Goal: Task Accomplishment & Management: Manage account settings

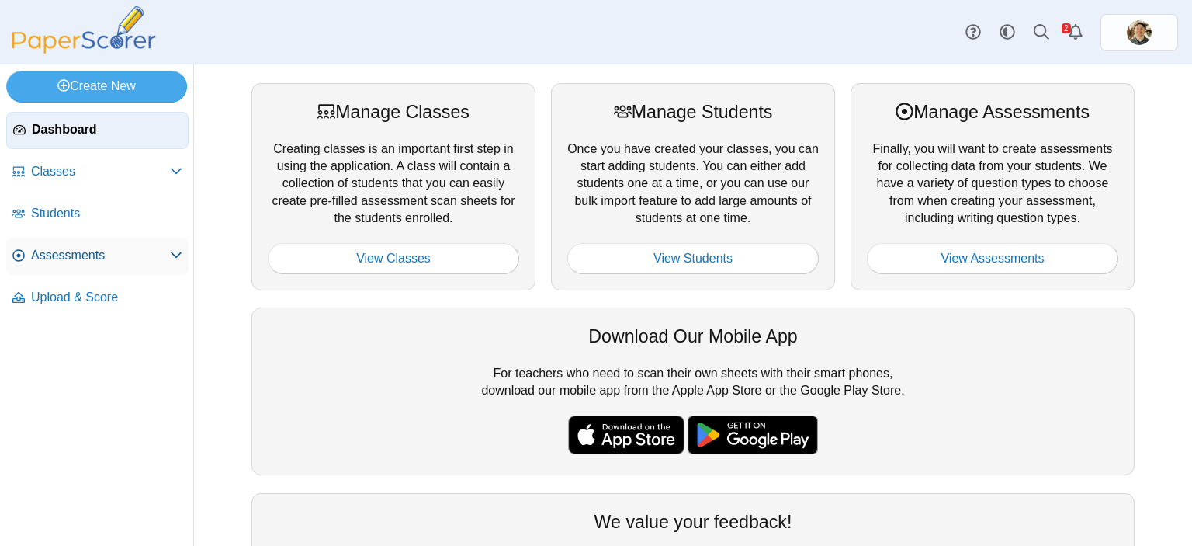
click at [85, 251] on span "Assessments" at bounding box center [100, 255] width 139 height 17
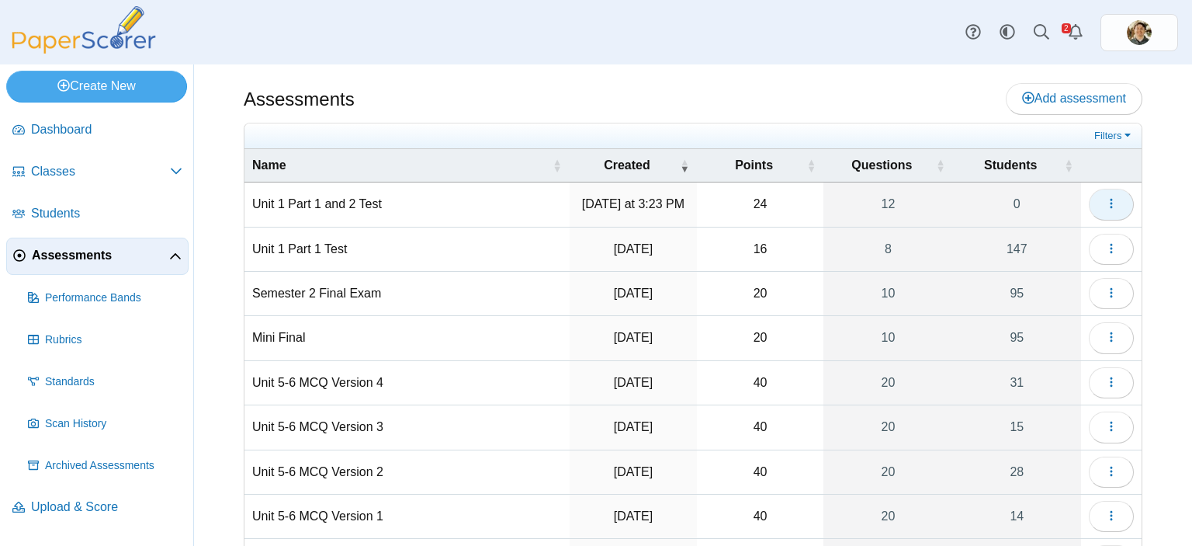
click at [1111, 205] on button "button" at bounding box center [1111, 204] width 45 height 31
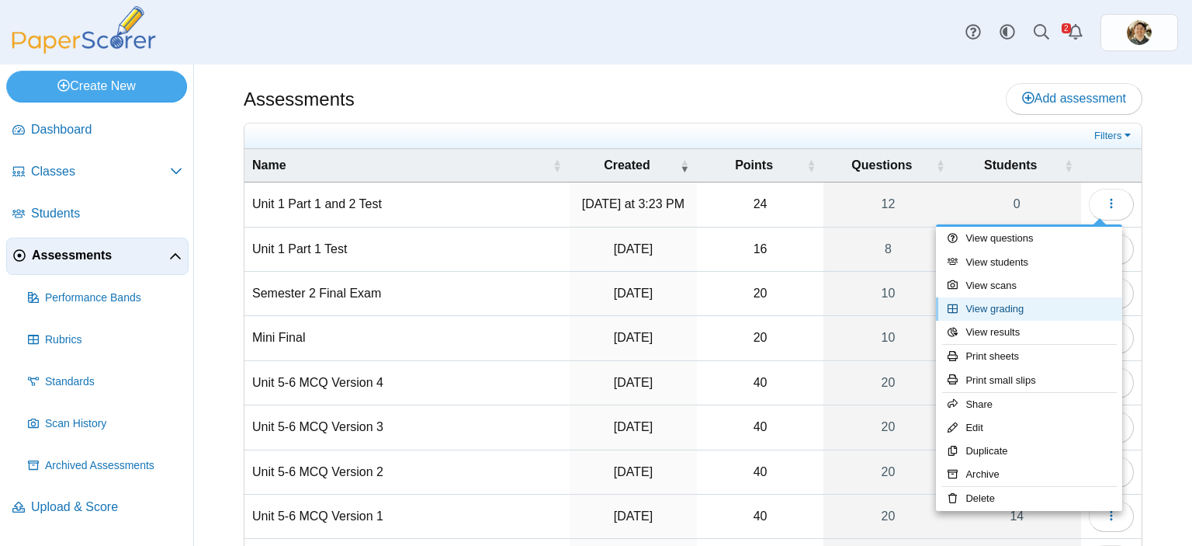
click at [1024, 307] on link "View grading" at bounding box center [1029, 308] width 186 height 23
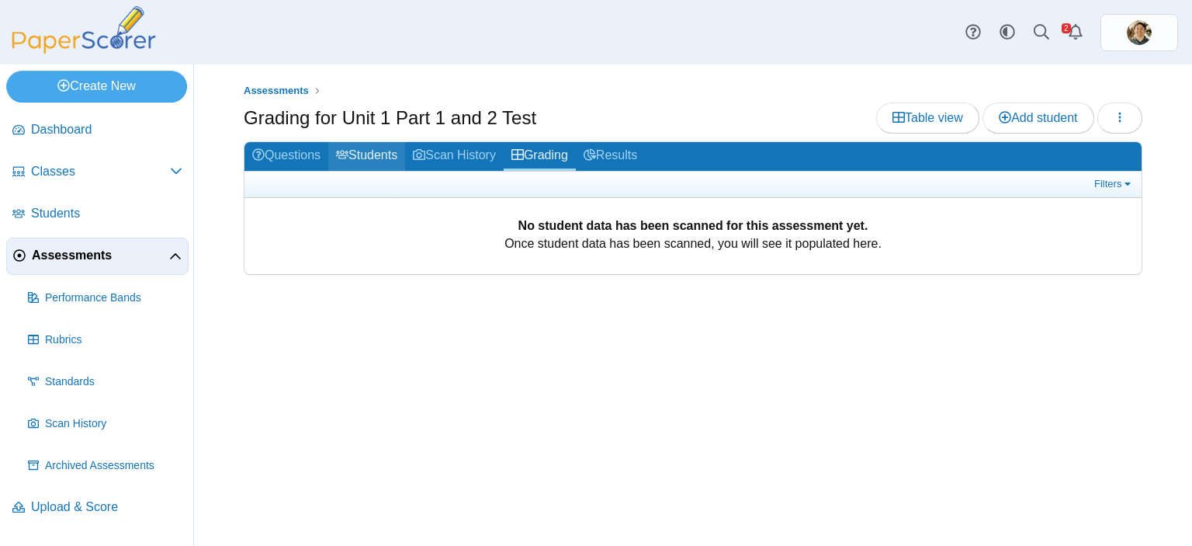
click at [357, 148] on link "Students" at bounding box center [366, 156] width 77 height 29
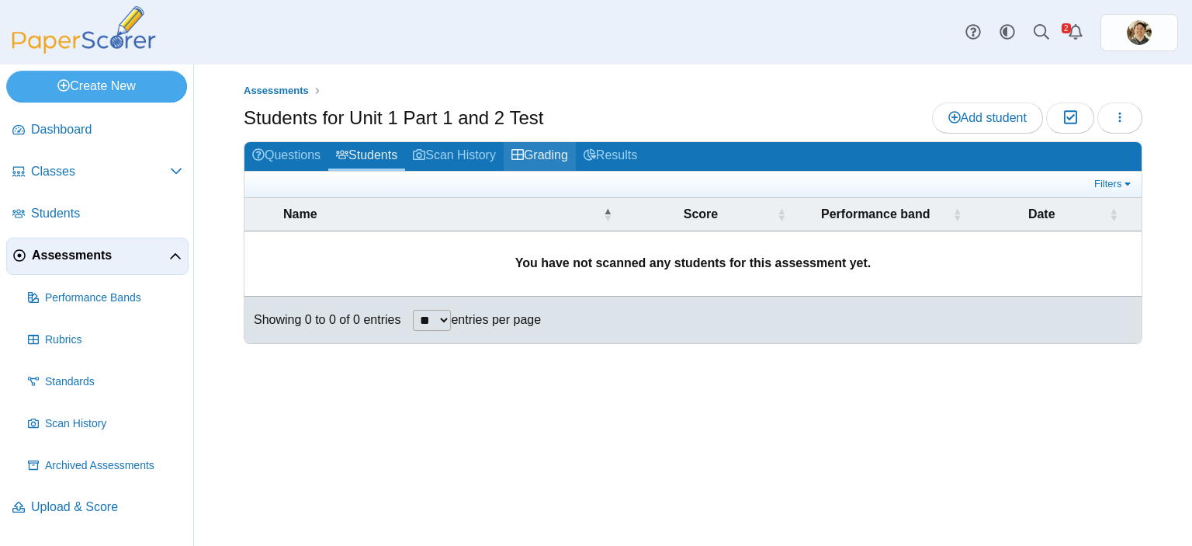
click at [537, 160] on link "Grading" at bounding box center [540, 156] width 72 height 29
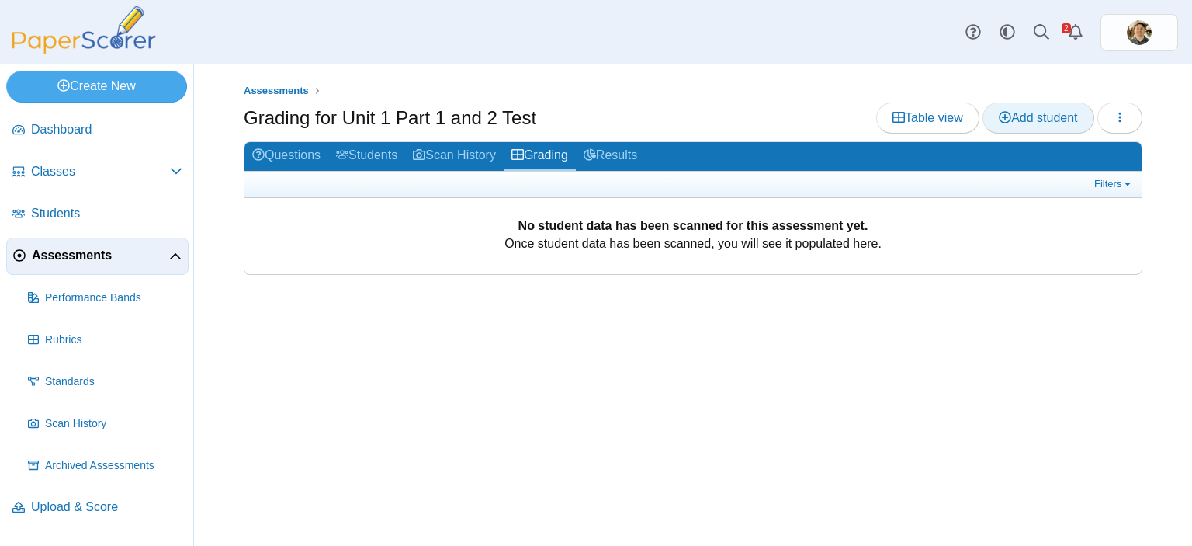
click at [1005, 114] on icon at bounding box center [1005, 117] width 12 height 12
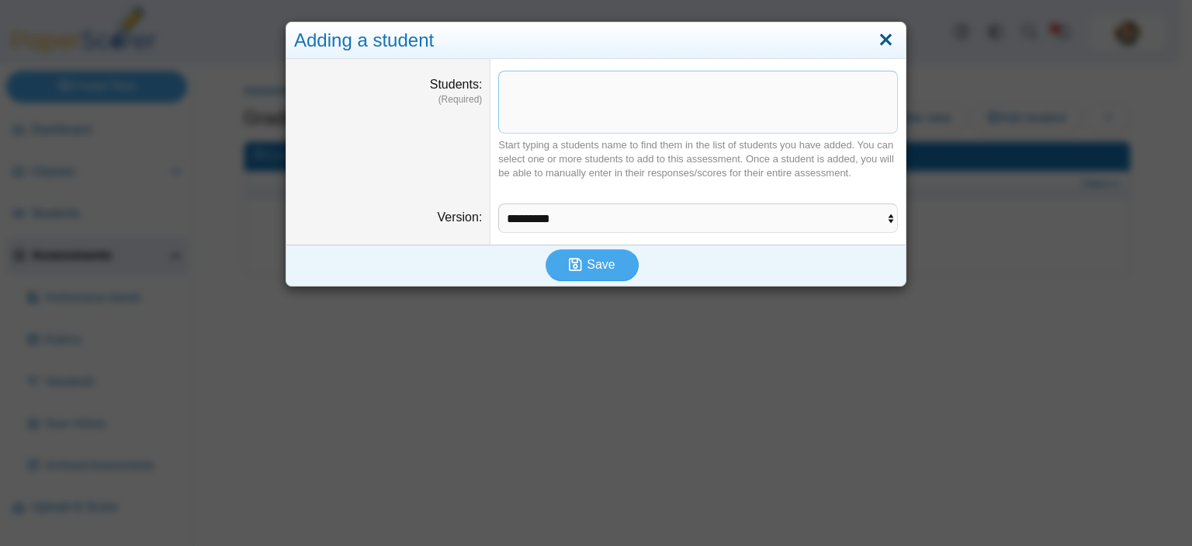
click at [874, 40] on link "Close" at bounding box center [886, 40] width 24 height 26
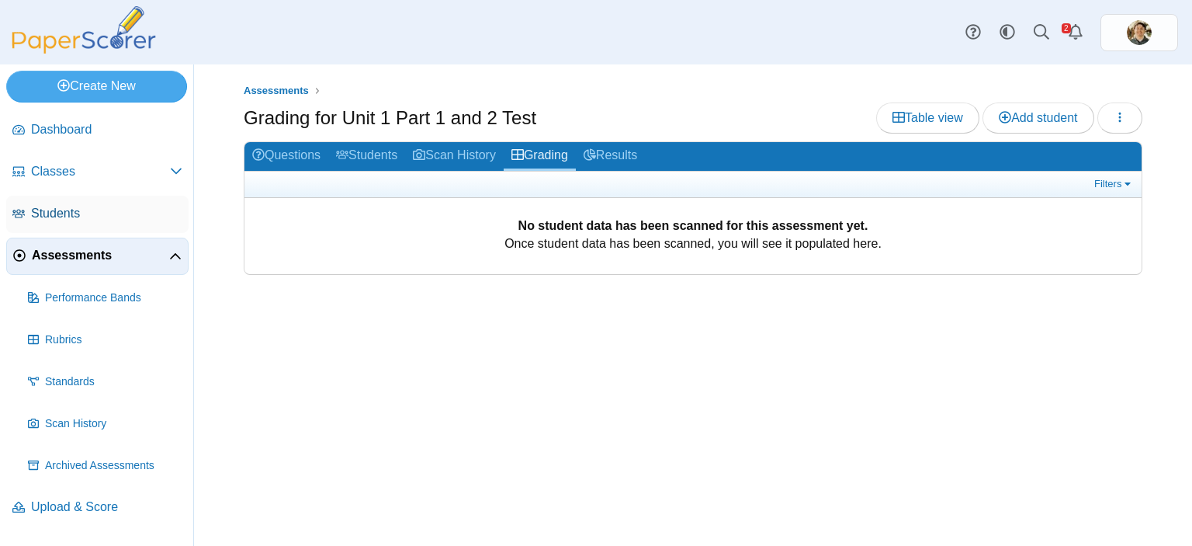
click at [82, 215] on span "Students" at bounding box center [106, 213] width 151 height 17
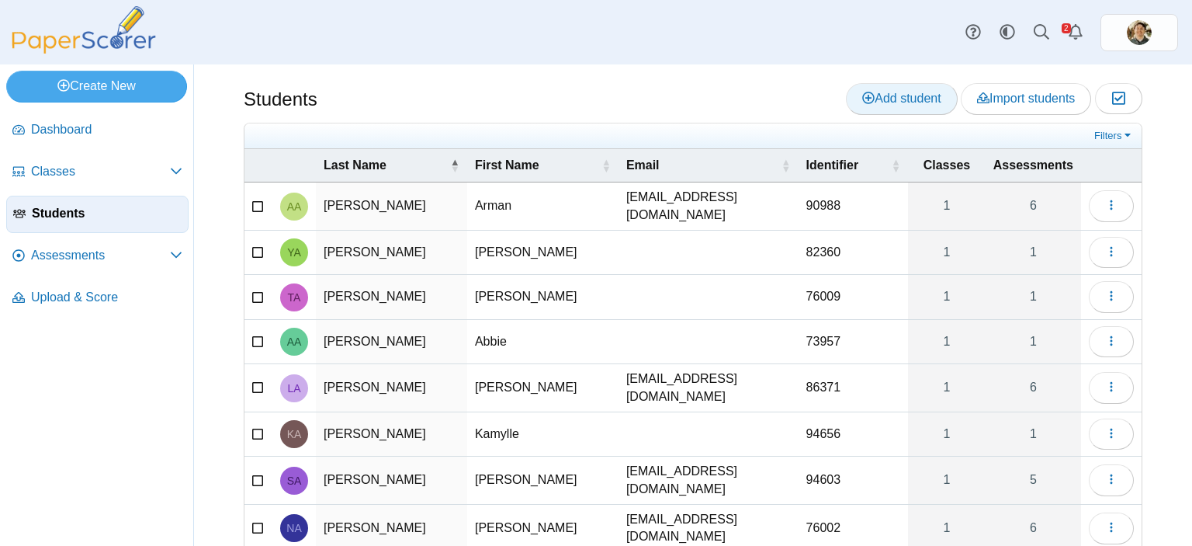
click at [875, 108] on link "Add student" at bounding box center [901, 98] width 111 height 31
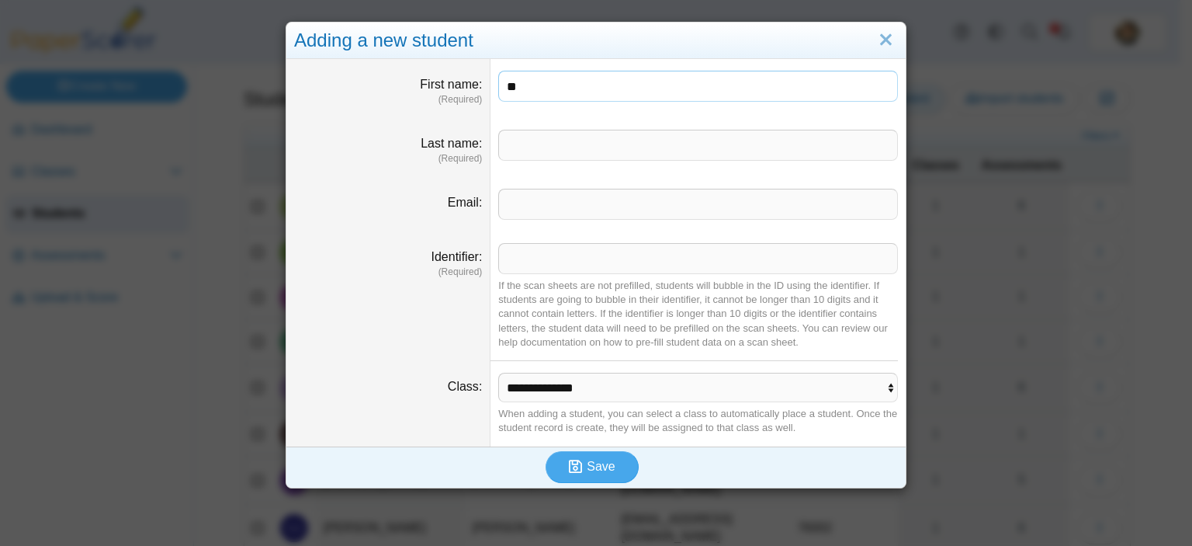
type input "*"
type input "******"
type input "**"
type input "*****"
click at [844, 393] on select "**********" at bounding box center [698, 387] width 400 height 29
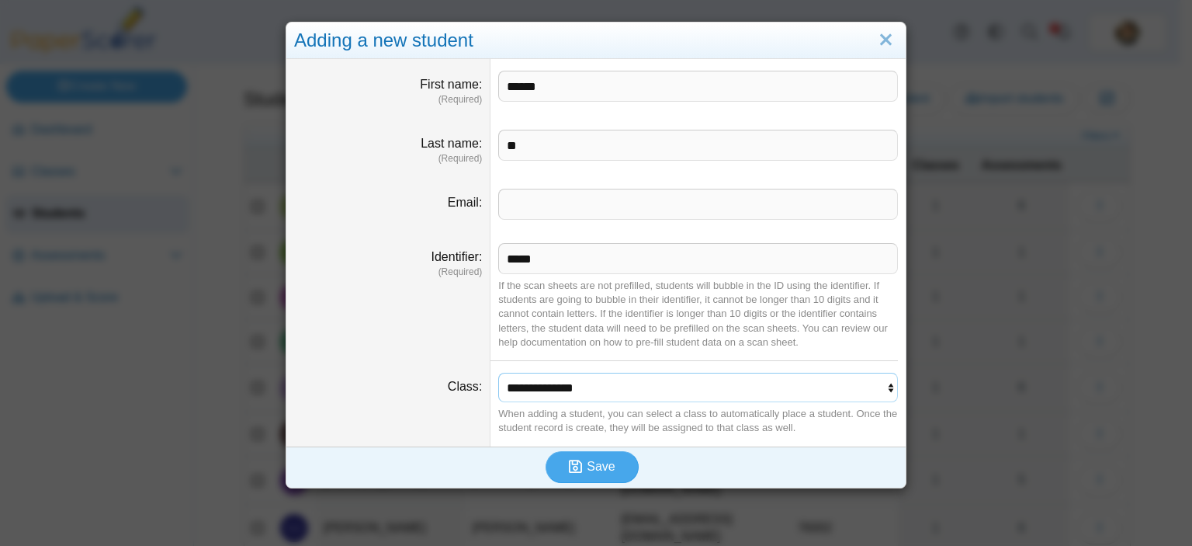
select select "**********"
click at [498, 373] on select "**********" at bounding box center [698, 387] width 400 height 29
click at [587, 464] on span "Save" at bounding box center [601, 465] width 28 height 13
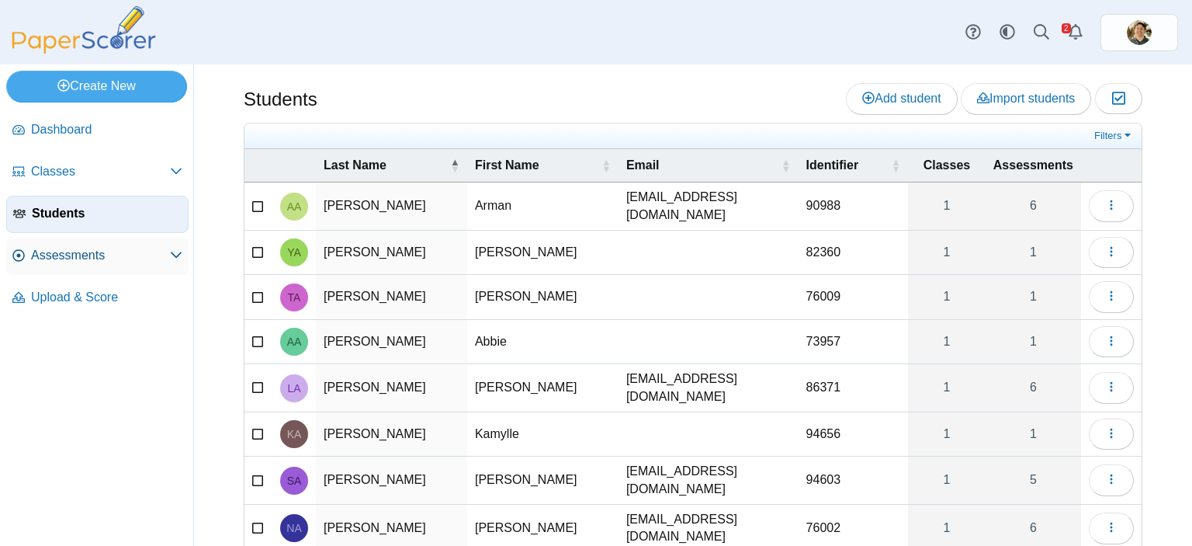
click at [81, 258] on span "Assessments" at bounding box center [100, 255] width 139 height 17
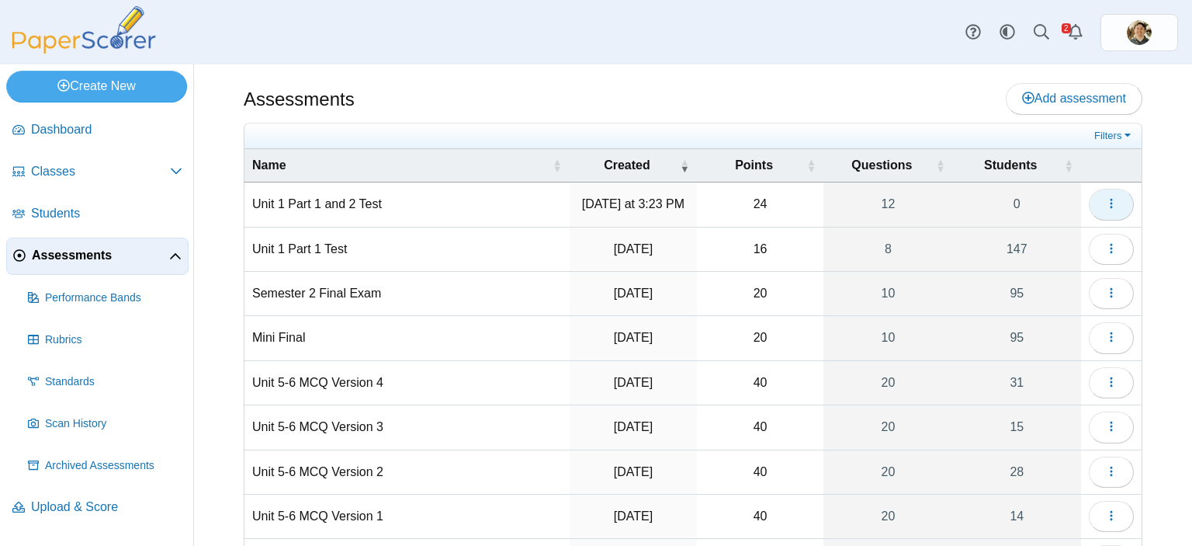
click at [1118, 203] on button "button" at bounding box center [1111, 204] width 45 height 31
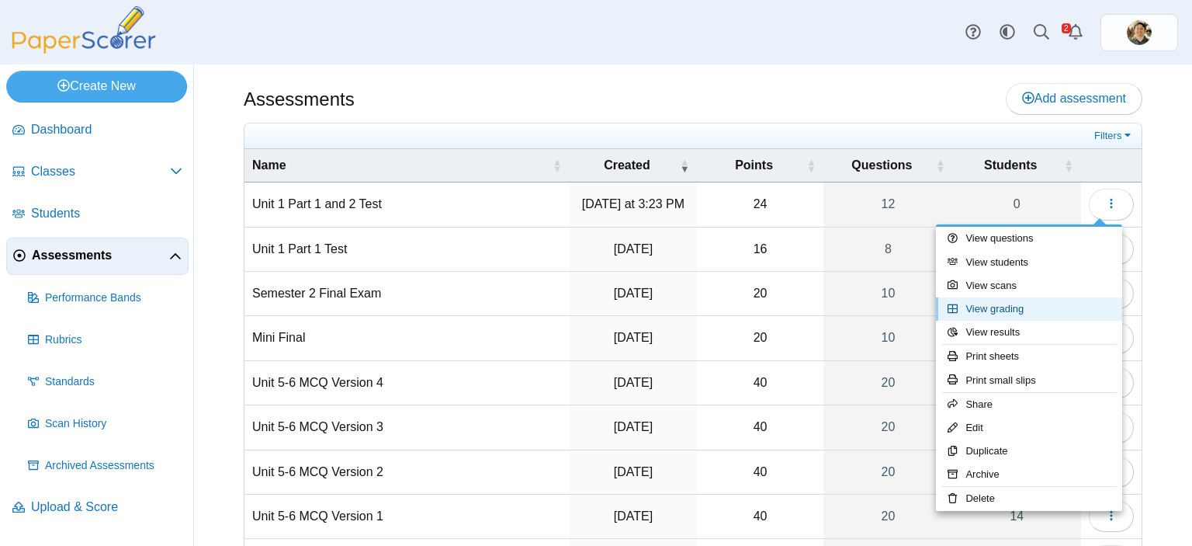
click at [994, 313] on link "View grading" at bounding box center [1029, 308] width 186 height 23
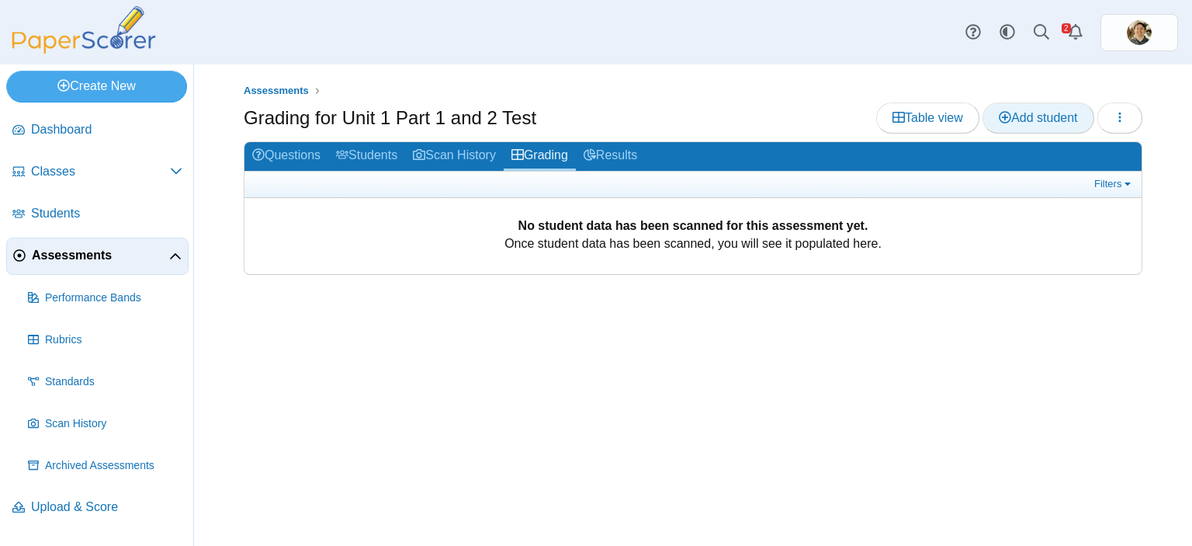
click at [1028, 126] on link "Add student" at bounding box center [1037, 117] width 111 height 31
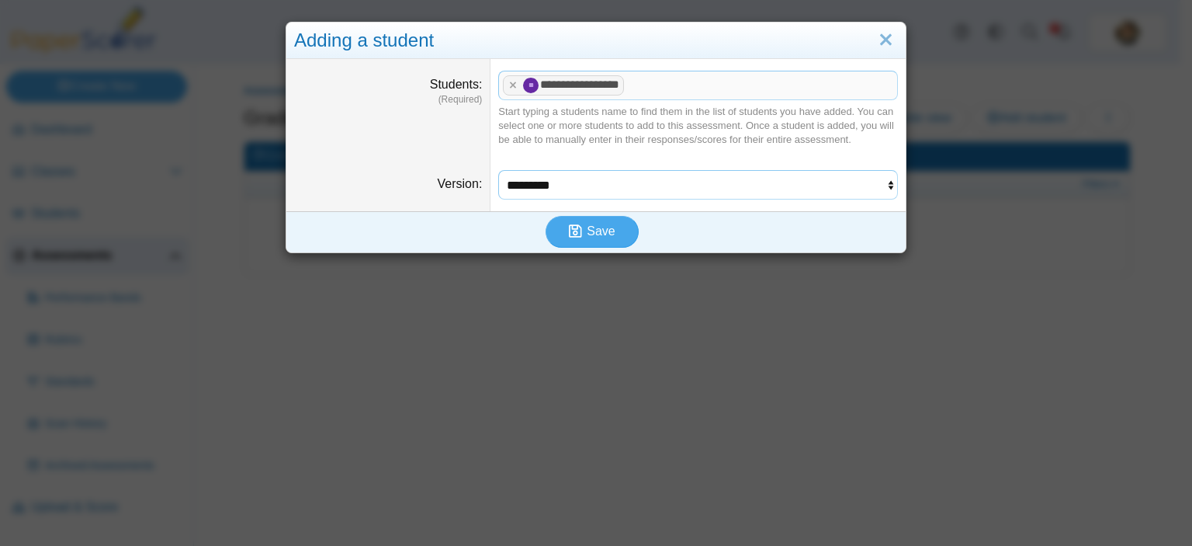
click at [876, 183] on select "********* ********* ********* *********" at bounding box center [698, 184] width 400 height 29
select select "**********"
click at [498, 170] on select "********* ********* ********* *********" at bounding box center [698, 184] width 400 height 29
click at [599, 224] on span "Save" at bounding box center [601, 230] width 28 height 13
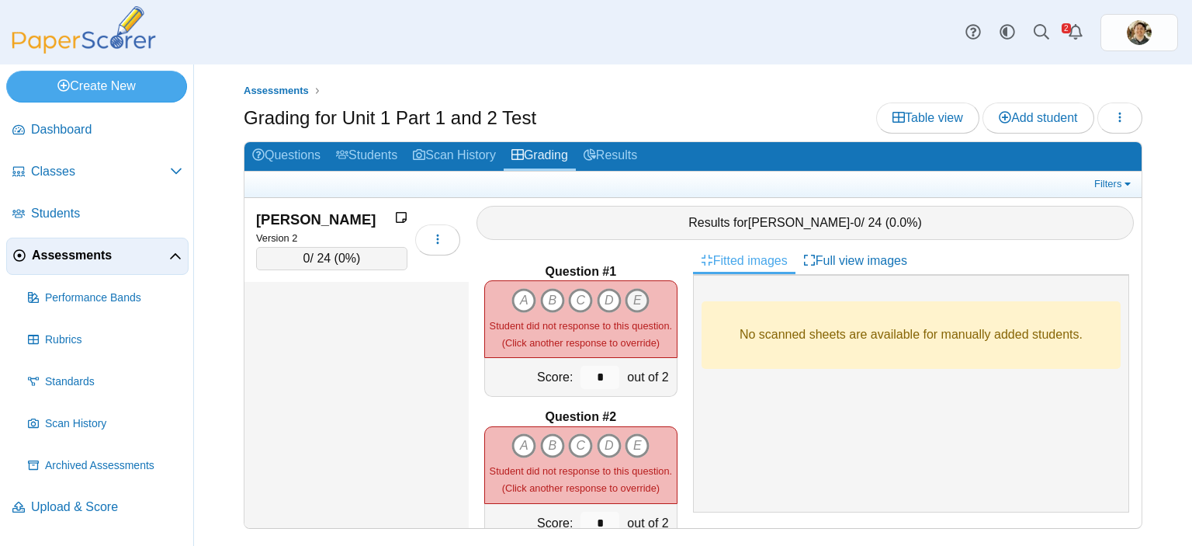
click at [629, 289] on icon "E" at bounding box center [637, 300] width 25 height 25
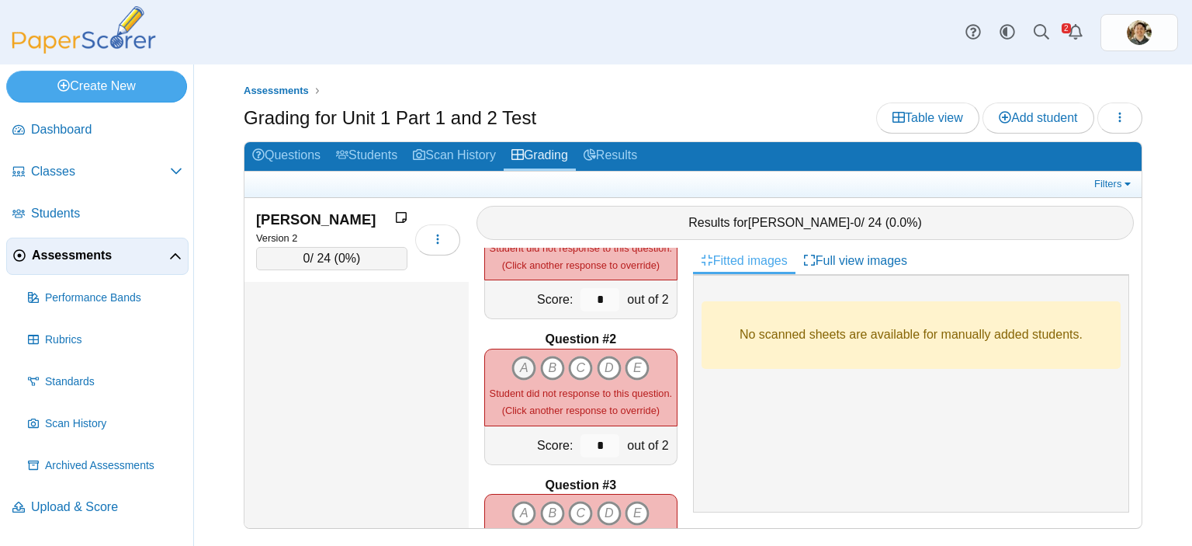
click at [513, 355] on icon "A" at bounding box center [523, 367] width 25 height 25
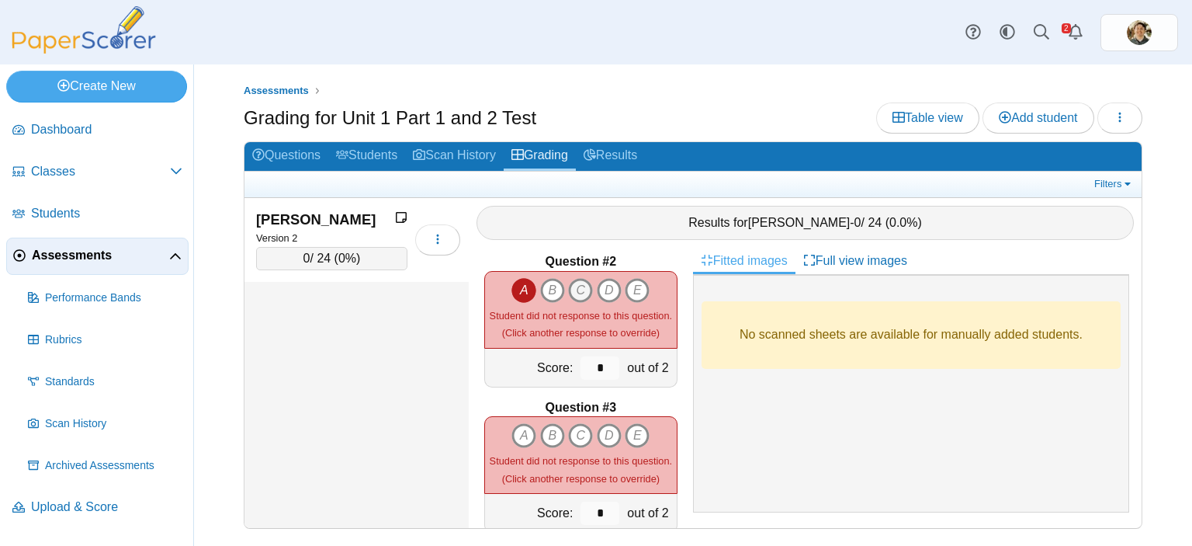
scroll to position [233, 0]
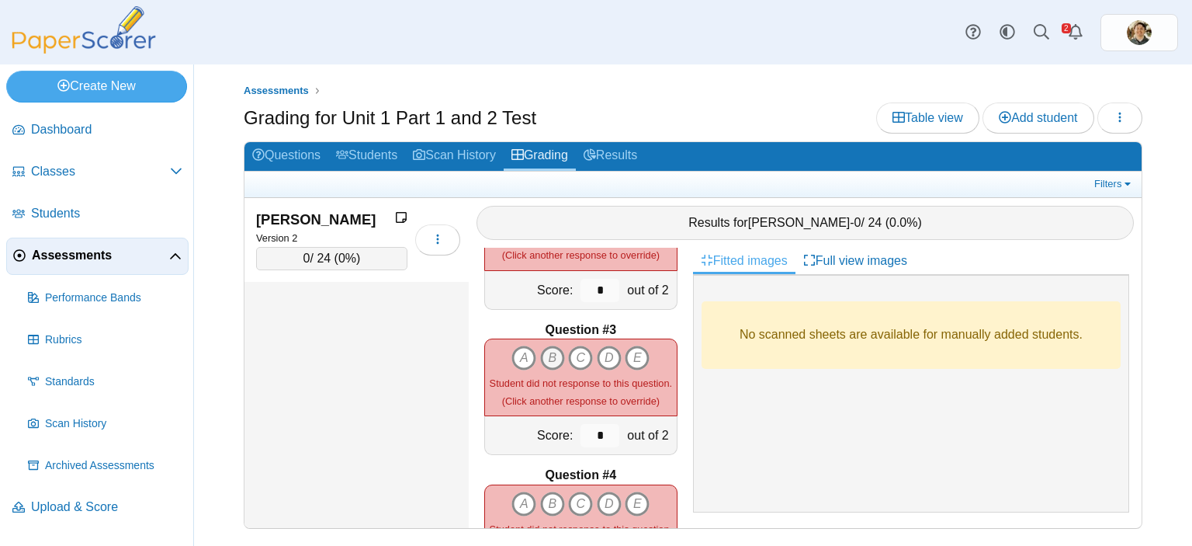
click at [546, 348] on icon "B" at bounding box center [552, 357] width 25 height 25
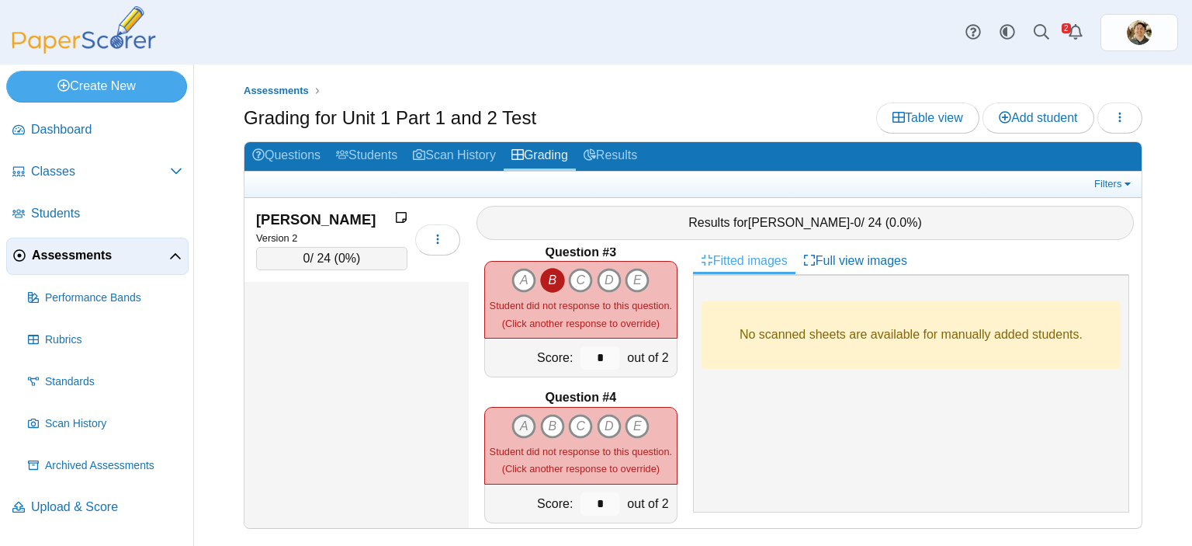
click at [518, 417] on icon "A" at bounding box center [523, 426] width 25 height 25
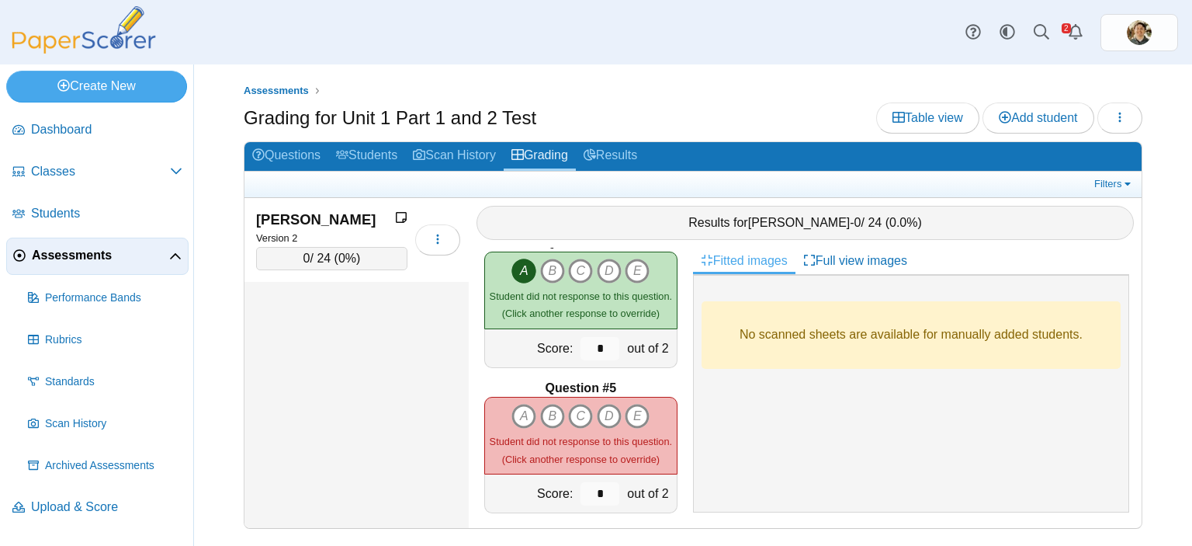
scroll to position [543, 0]
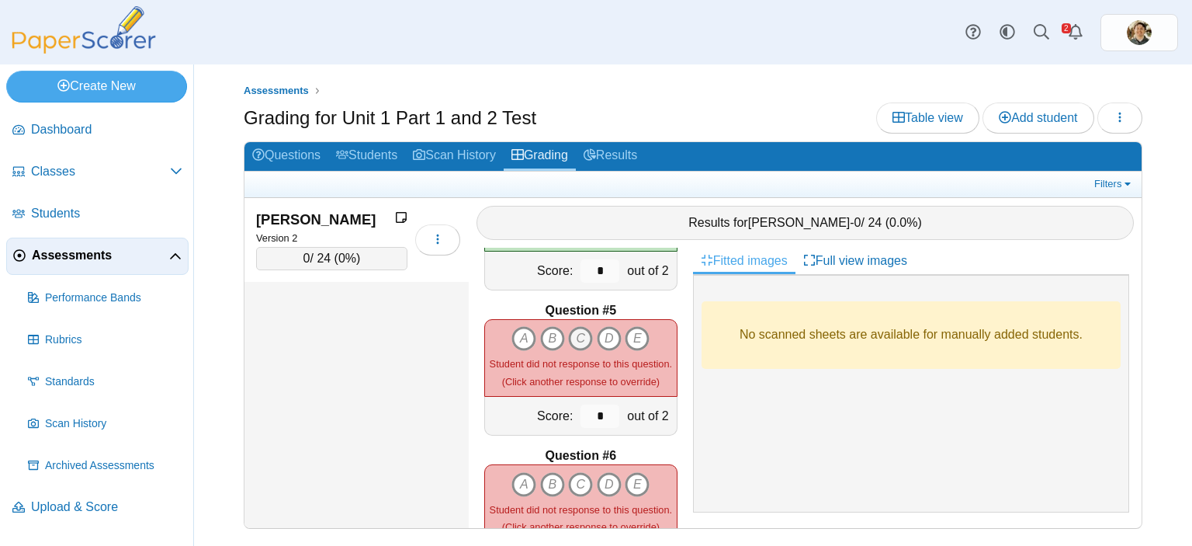
click at [577, 335] on icon "C" at bounding box center [580, 338] width 25 height 25
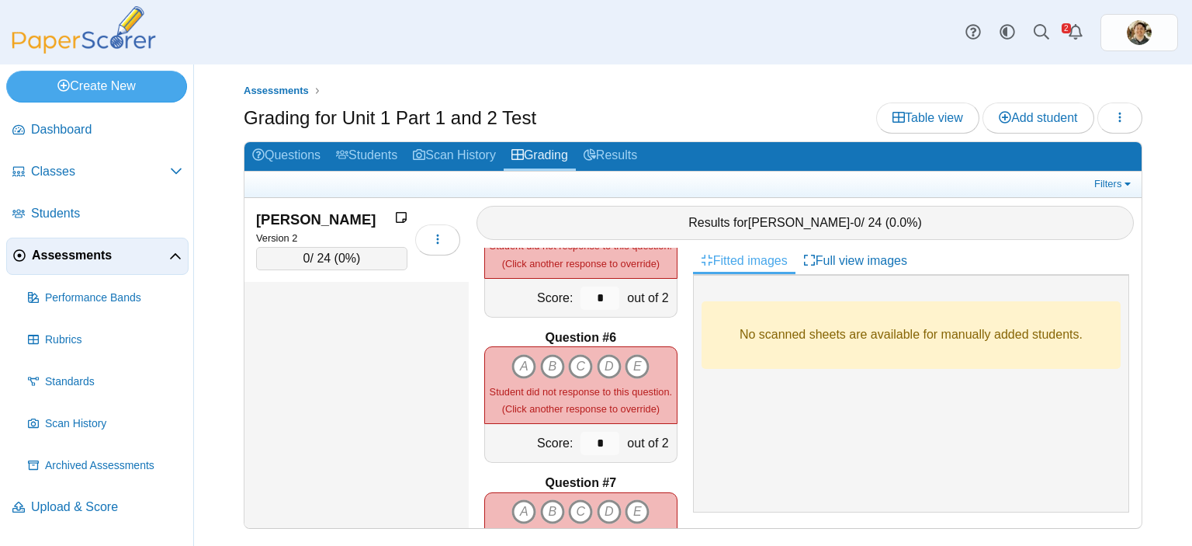
scroll to position [698, 0]
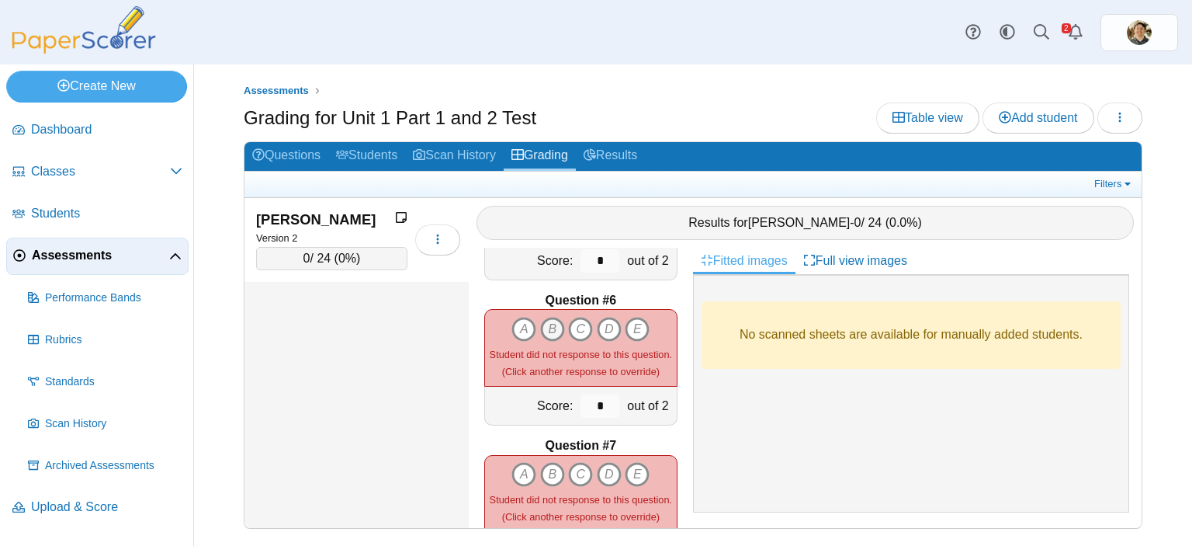
click at [546, 317] on icon "B" at bounding box center [552, 329] width 25 height 25
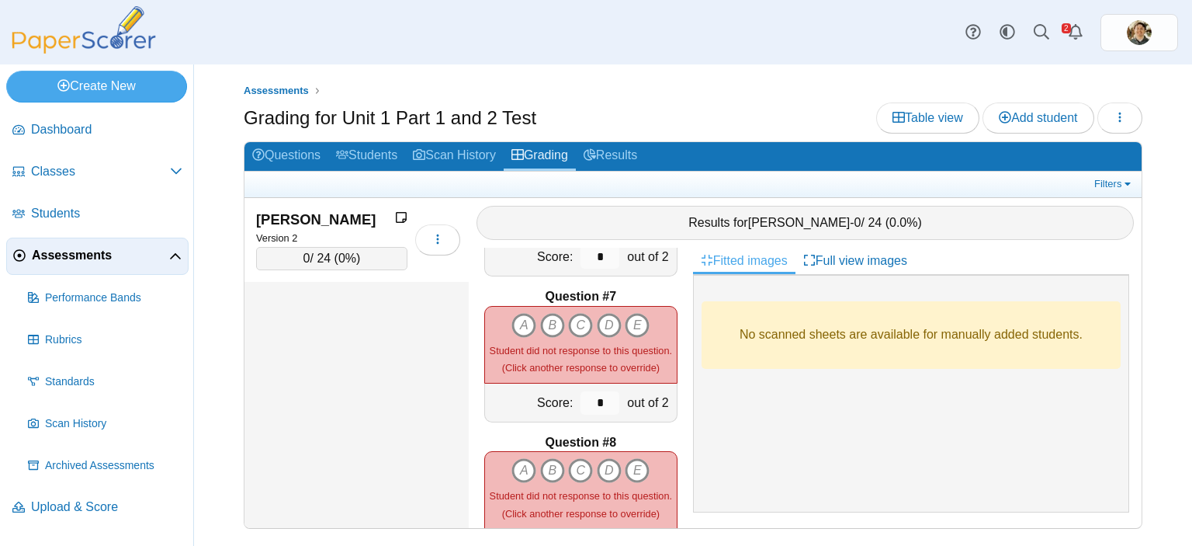
scroll to position [854, 0]
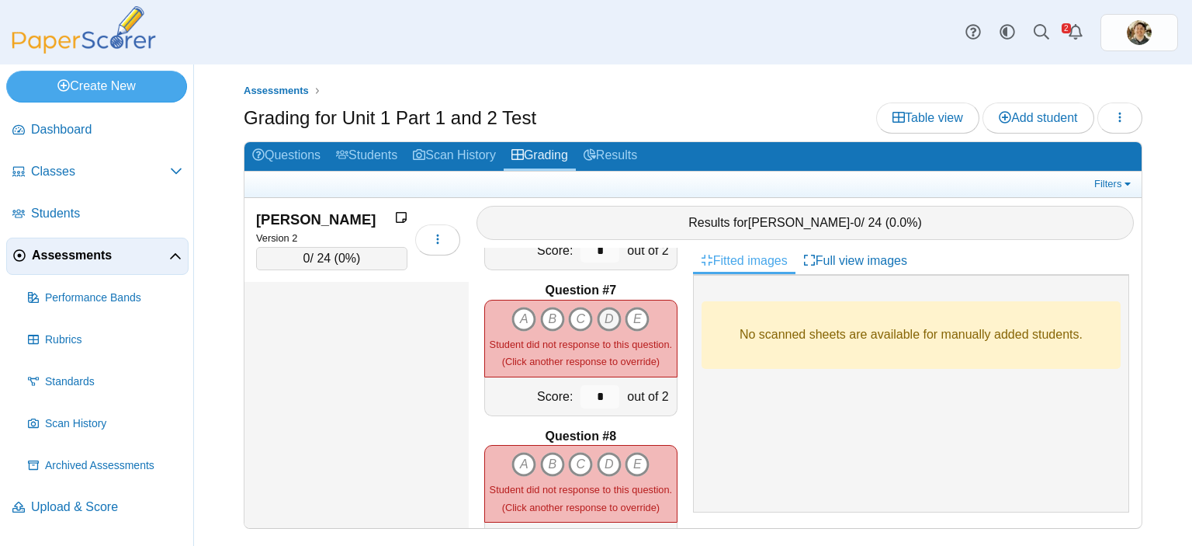
click at [604, 308] on icon "D" at bounding box center [609, 319] width 25 height 25
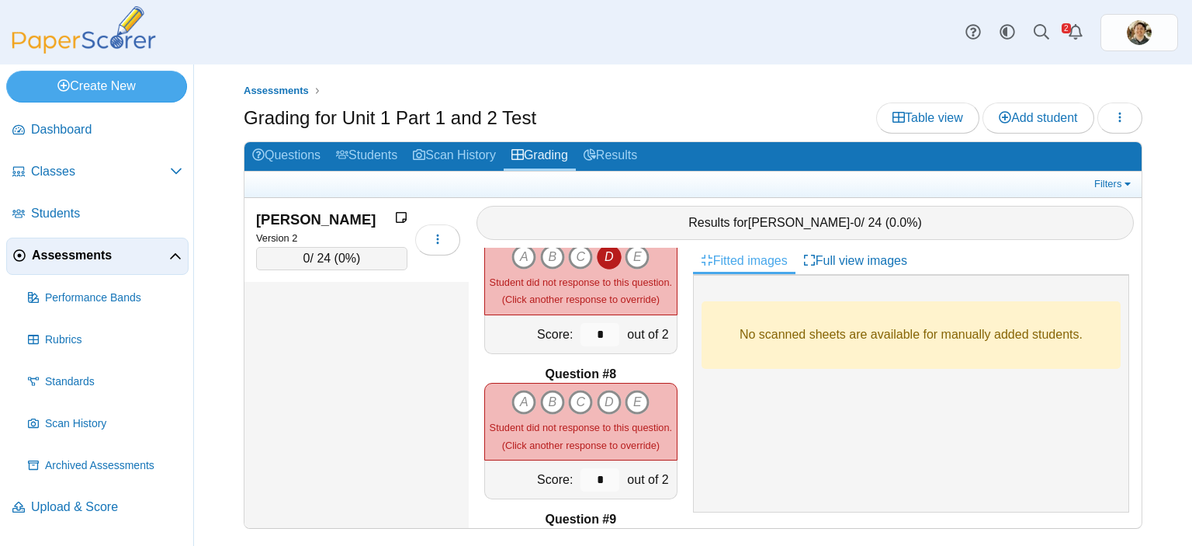
scroll to position [1009, 0]
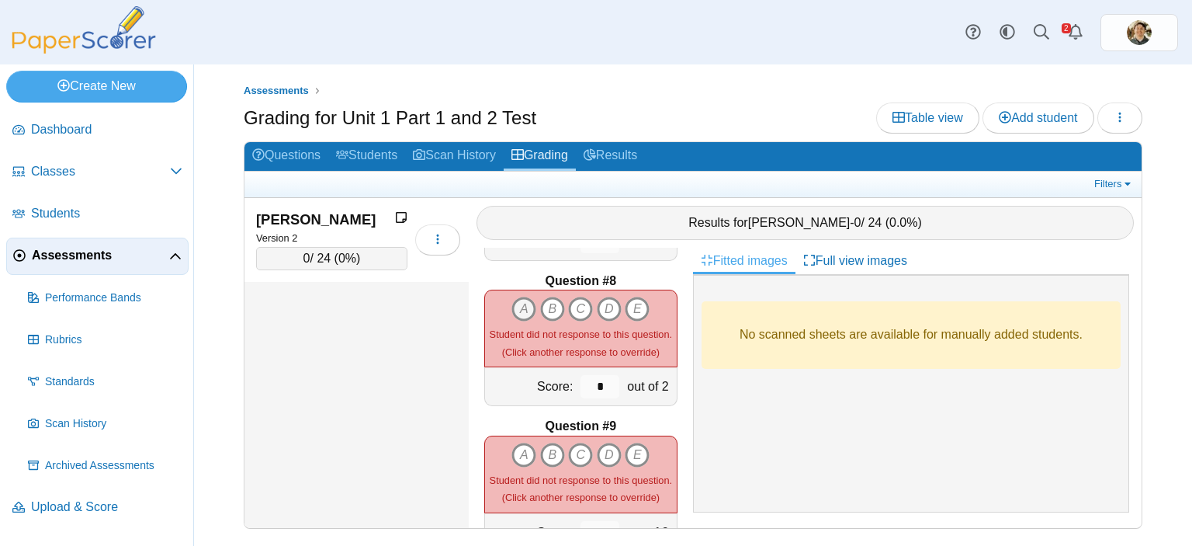
click at [522, 302] on icon "A" at bounding box center [523, 308] width 25 height 25
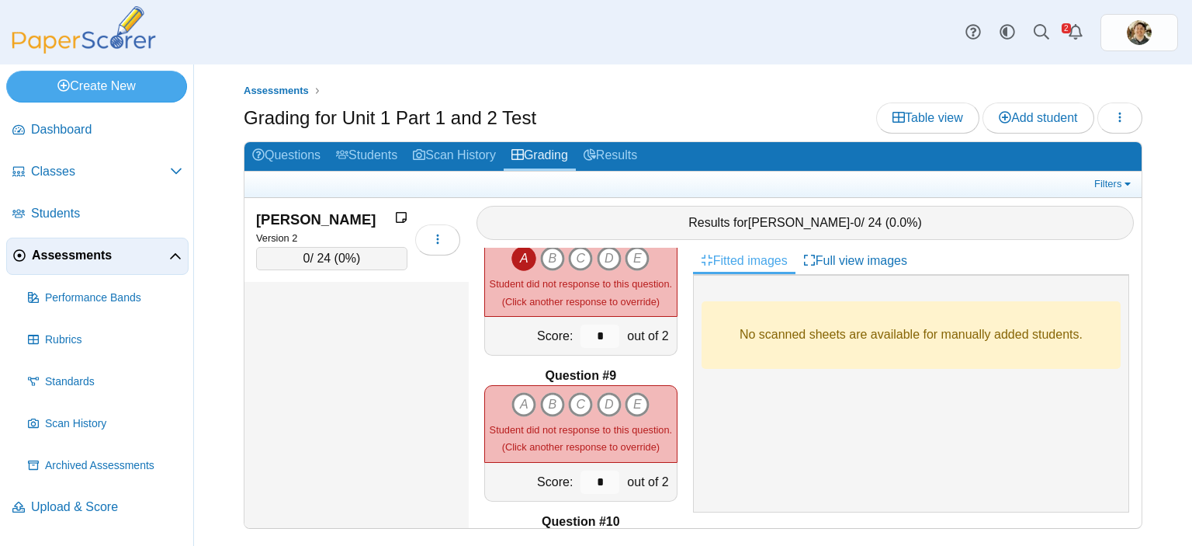
scroll to position [1086, 0]
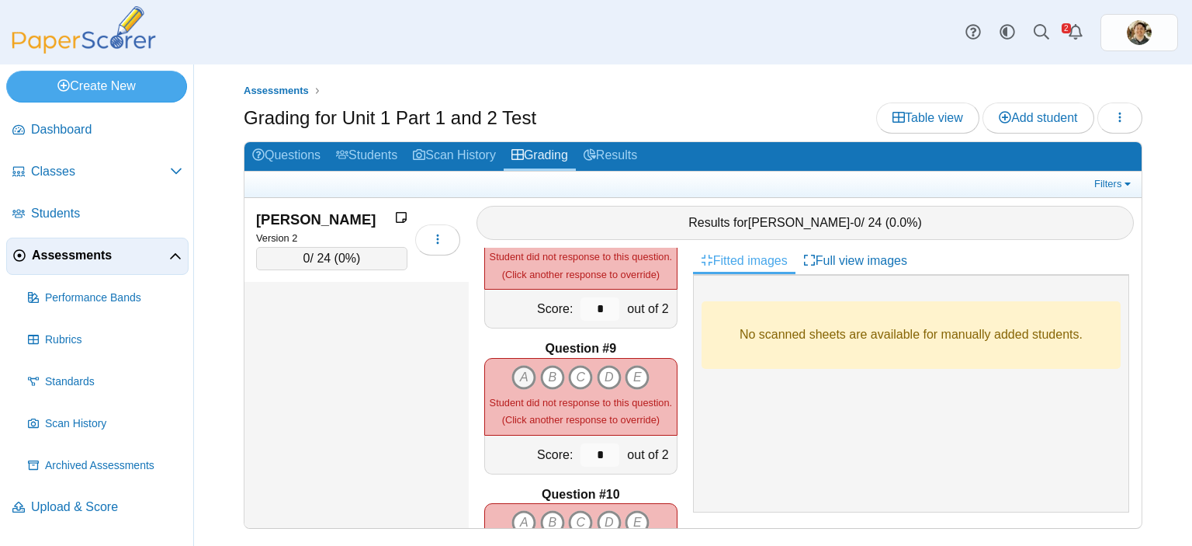
click at [525, 365] on icon "A" at bounding box center [523, 377] width 25 height 25
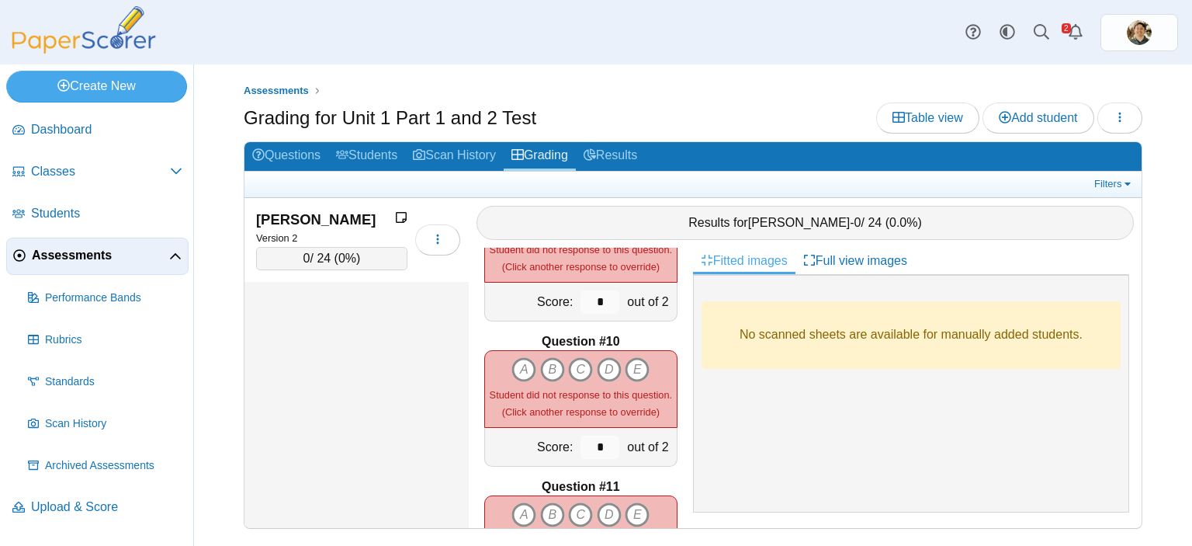
scroll to position [1242, 0]
click at [573, 355] on icon "C" at bounding box center [580, 367] width 25 height 25
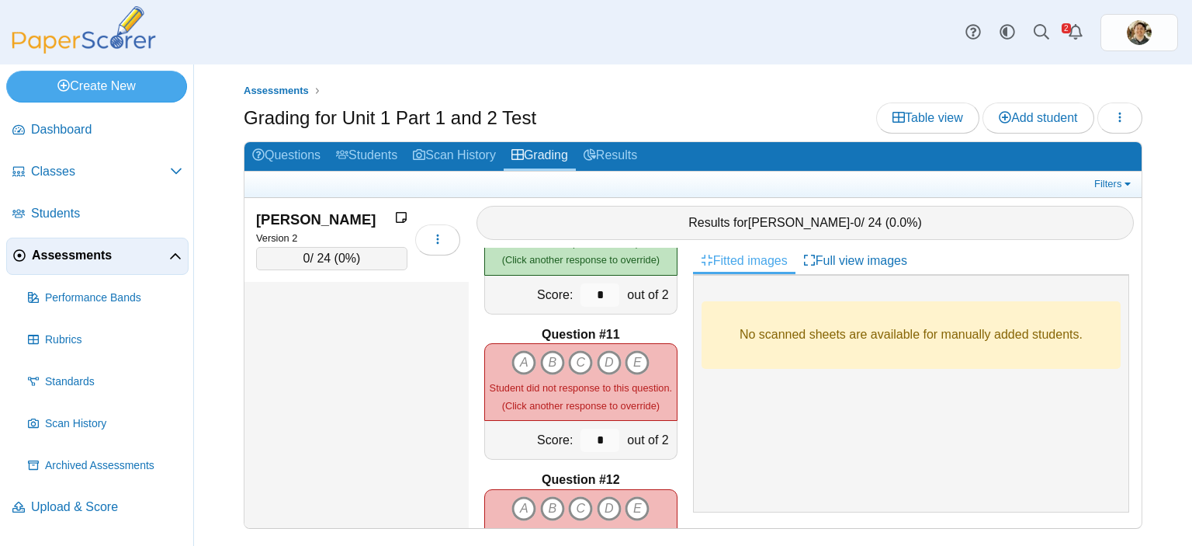
scroll to position [1397, 0]
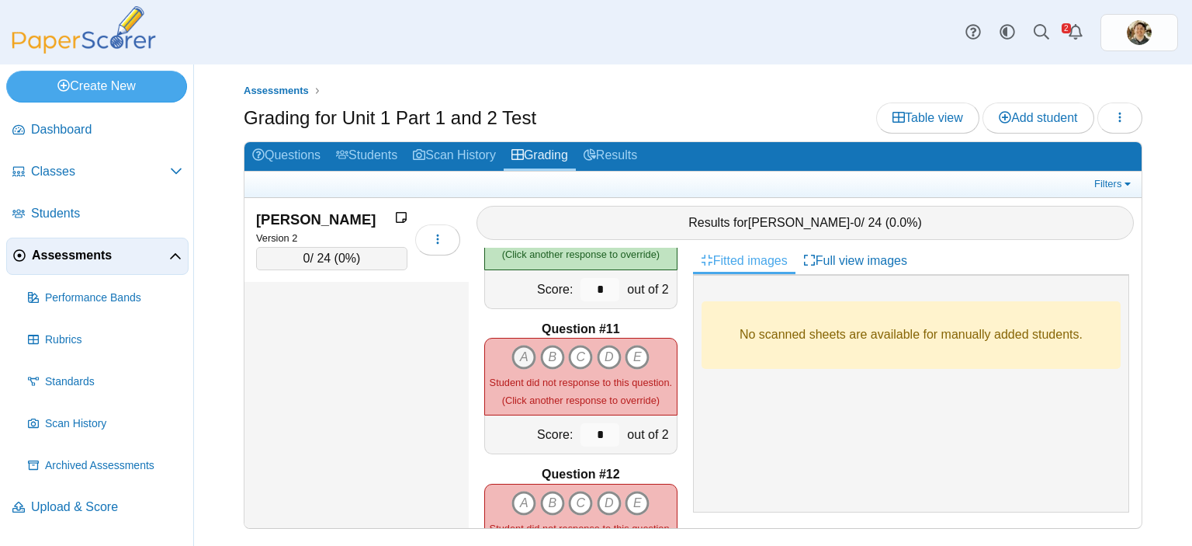
click at [521, 353] on icon "A" at bounding box center [523, 357] width 25 height 25
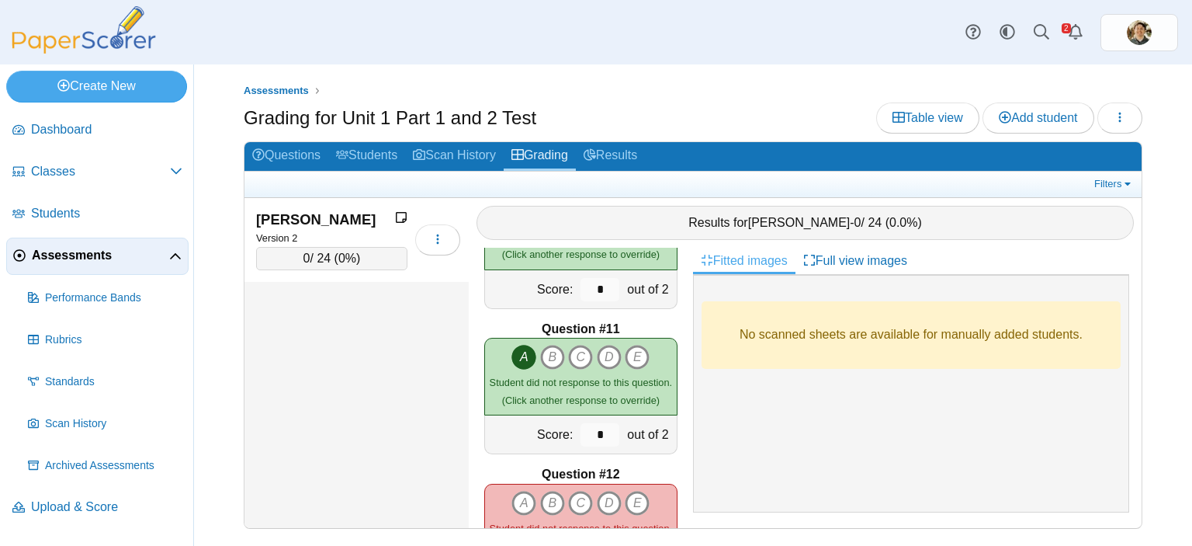
scroll to position [1495, 0]
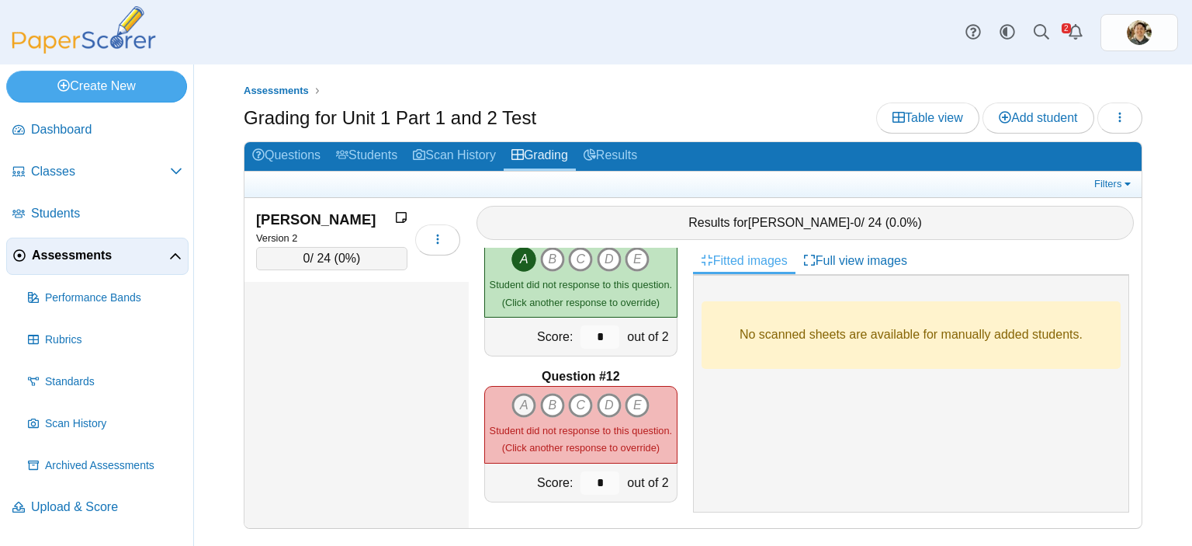
click at [520, 393] on icon "A" at bounding box center [523, 405] width 25 height 25
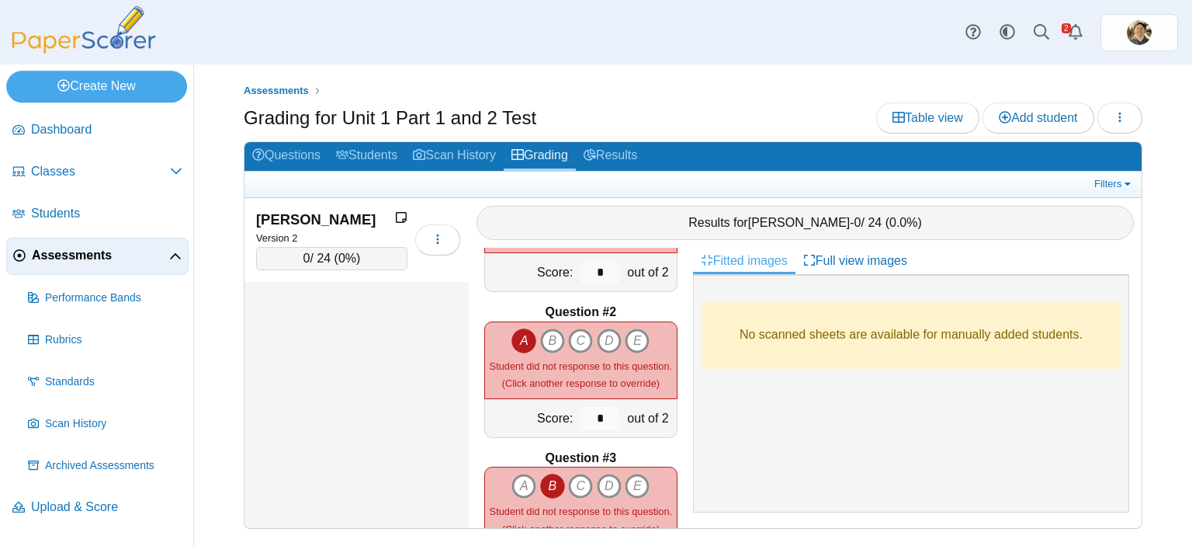
scroll to position [466, 0]
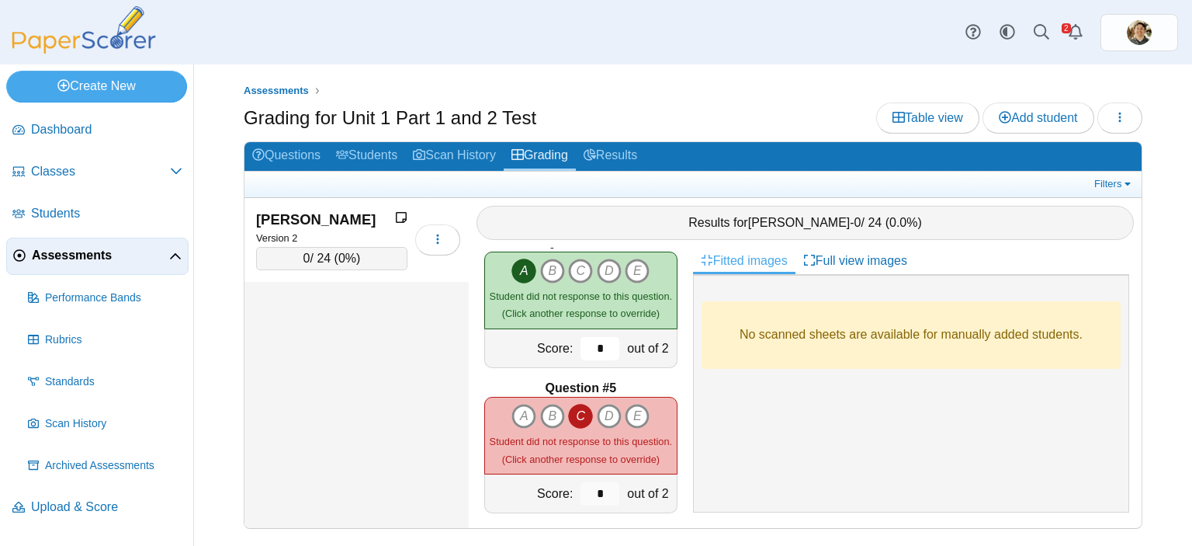
click at [587, 345] on input "*" at bounding box center [599, 348] width 39 height 23
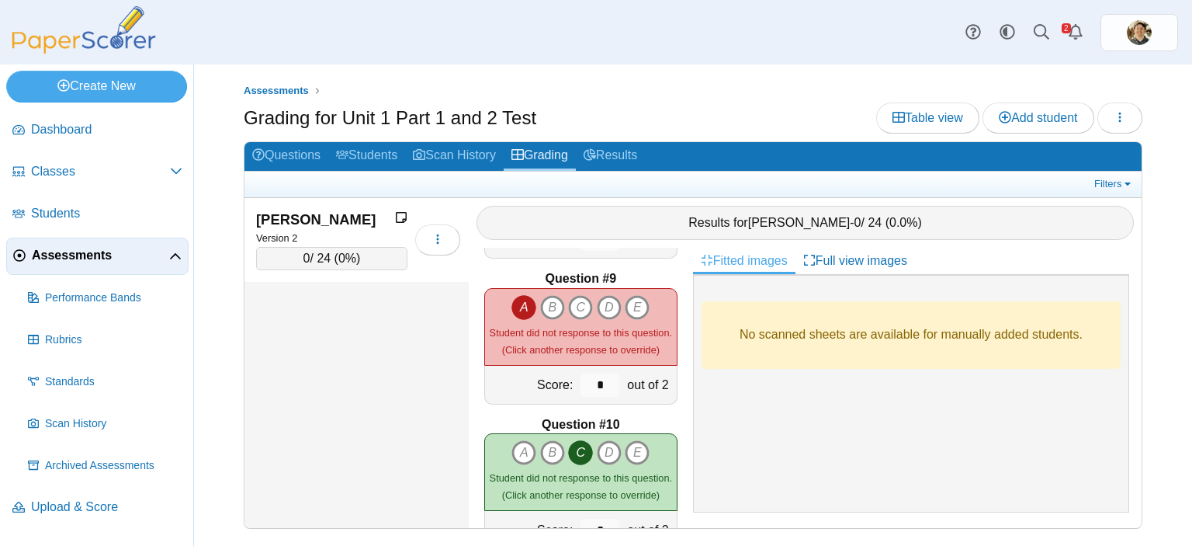
scroll to position [1242, 0]
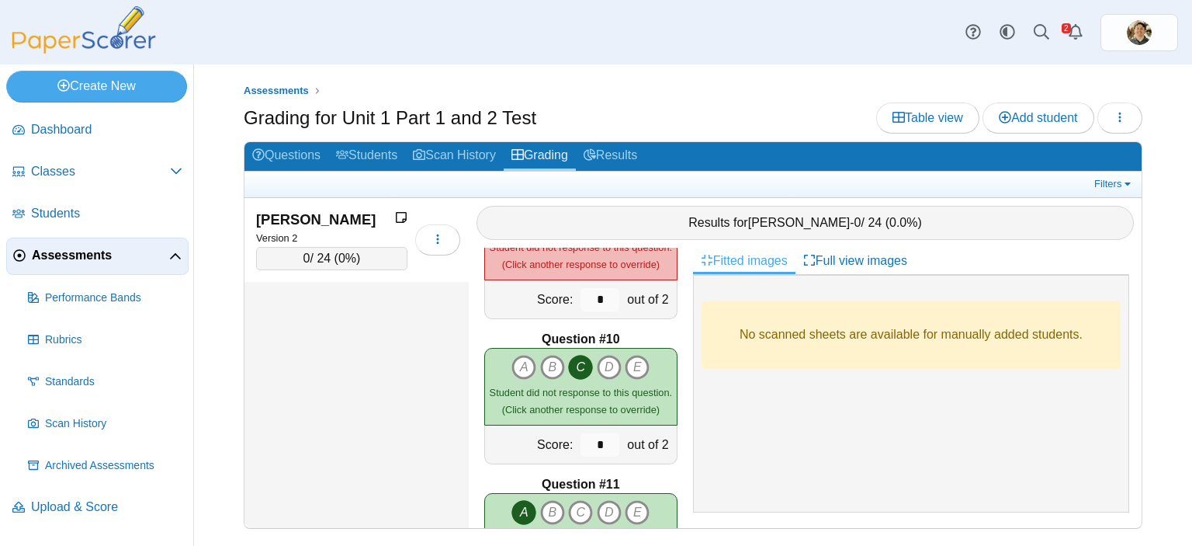
type input "*"
drag, startPoint x: 592, startPoint y: 443, endPoint x: 573, endPoint y: 442, distance: 19.5
click at [580, 442] on input "*" at bounding box center [599, 444] width 39 height 23
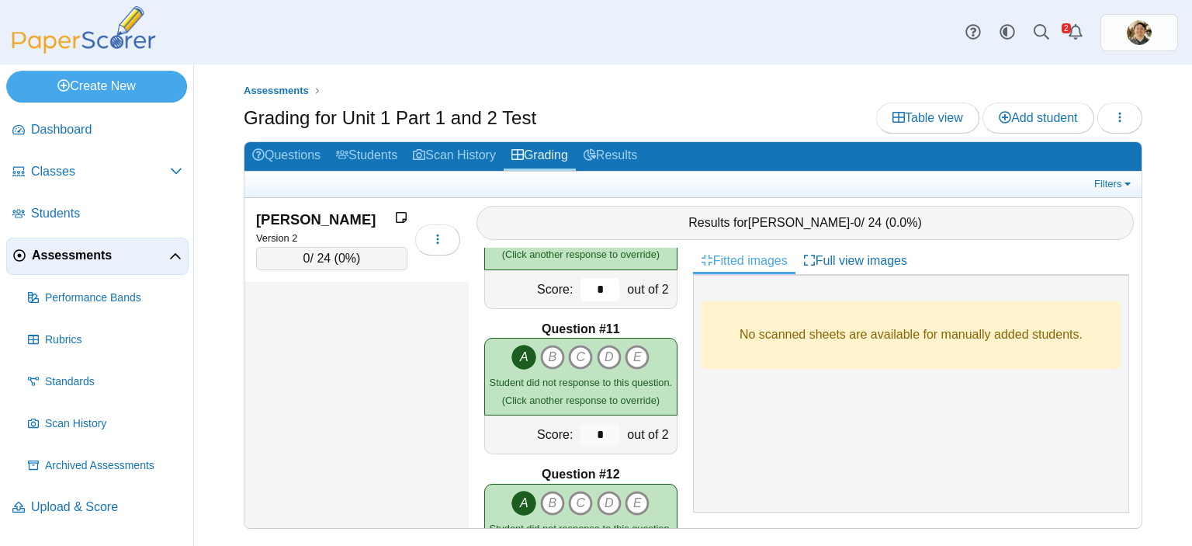
scroll to position [1475, 0]
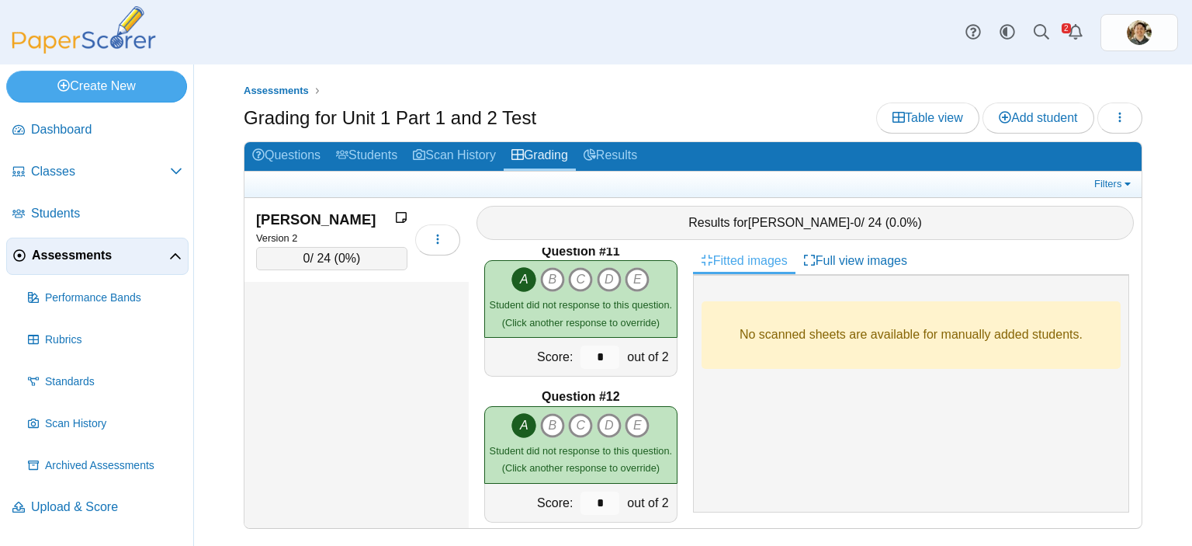
type input "*"
drag, startPoint x: 593, startPoint y: 360, endPoint x: 549, endPoint y: 351, distance: 44.4
click at [549, 351] on div "Score: * out of 2" at bounding box center [580, 357] width 193 height 39
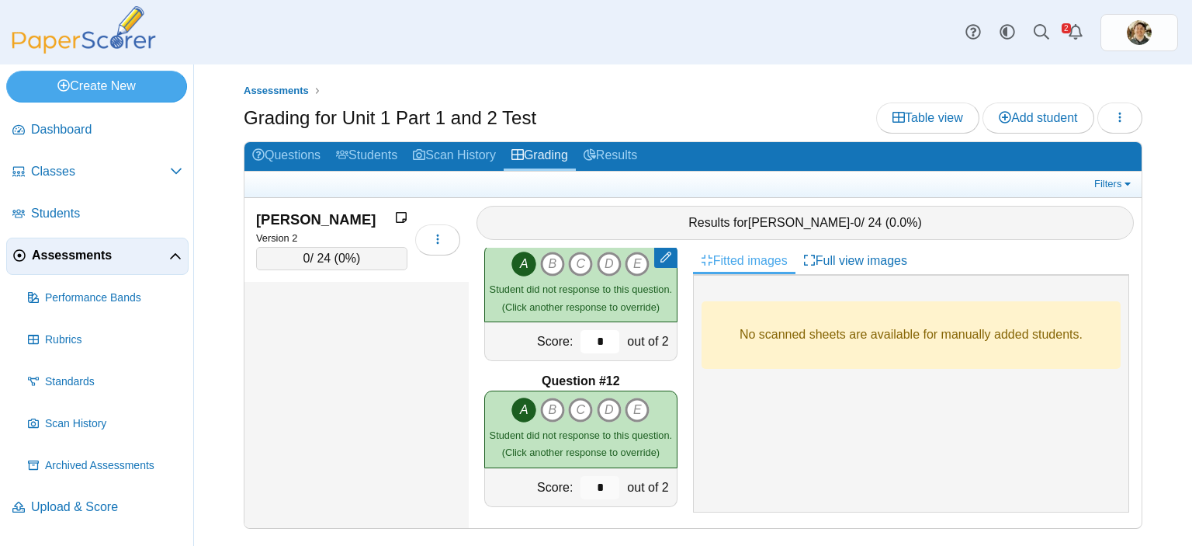
scroll to position [1495, 0]
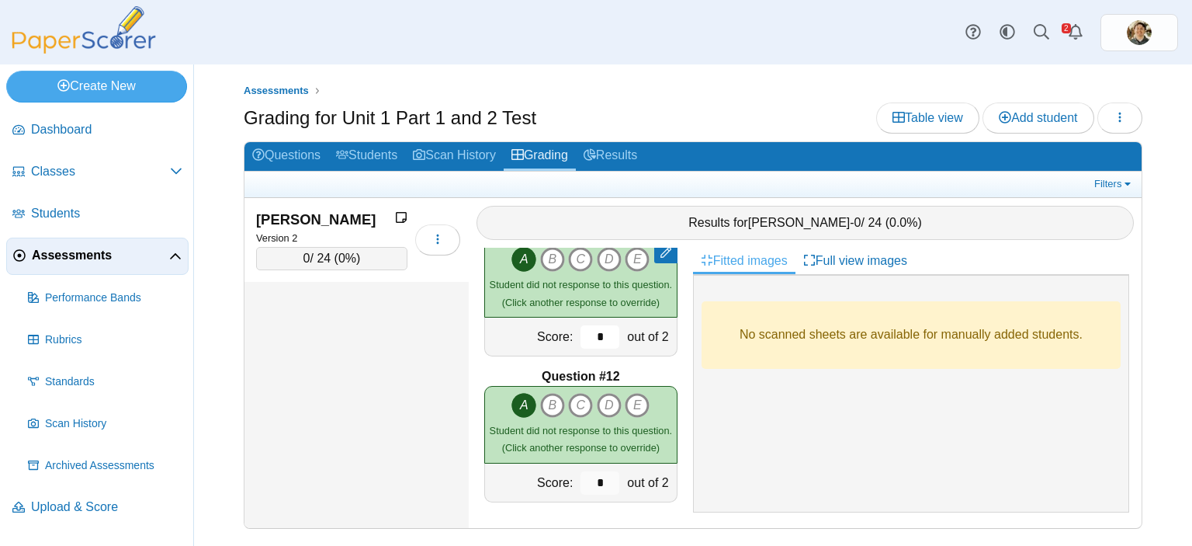
type input "*"
drag, startPoint x: 590, startPoint y: 481, endPoint x: 574, endPoint y: 478, distance: 15.8
click at [580, 478] on input "*" at bounding box center [599, 482] width 39 height 23
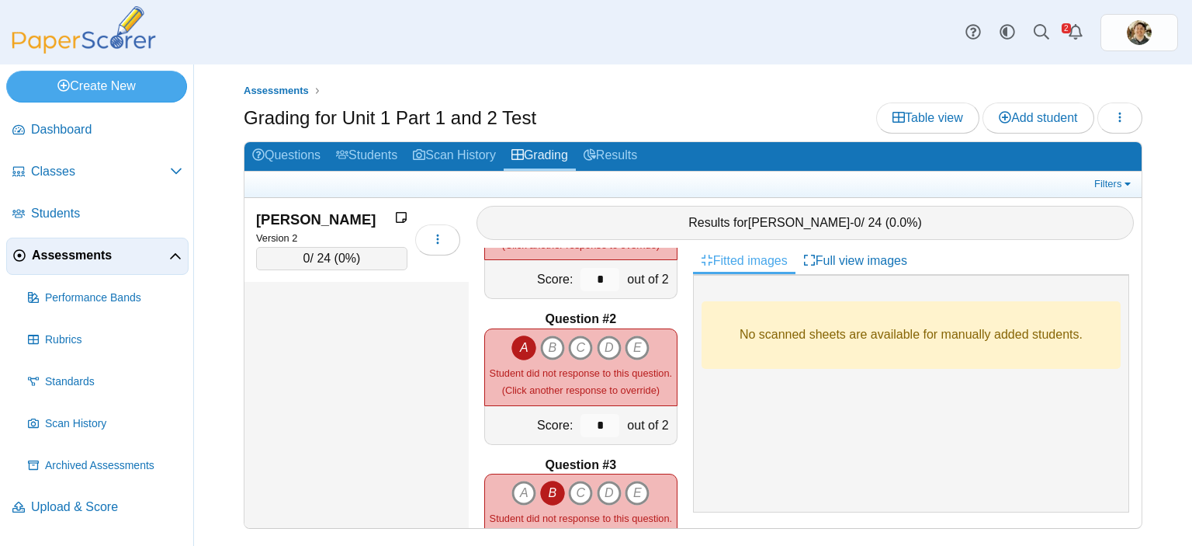
scroll to position [0, 0]
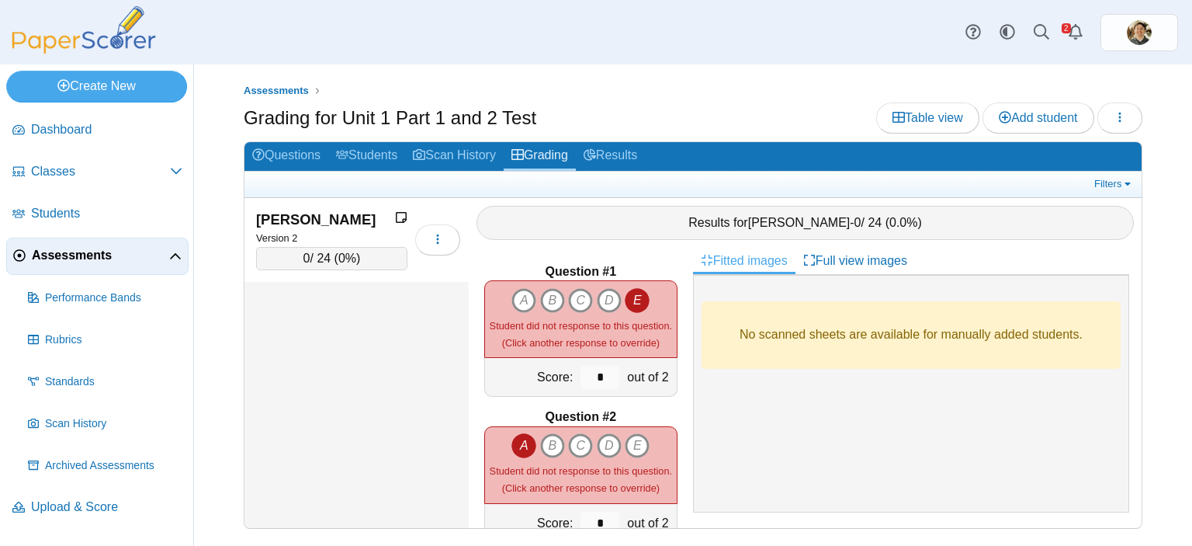
type input "*"
click at [1152, 257] on div "Assessments Grading for Unit 1 Part 1 and 2 Test Table view Add student Loading…" at bounding box center [693, 304] width 998 height 481
click at [296, 146] on link "Questions" at bounding box center [286, 156] width 84 height 29
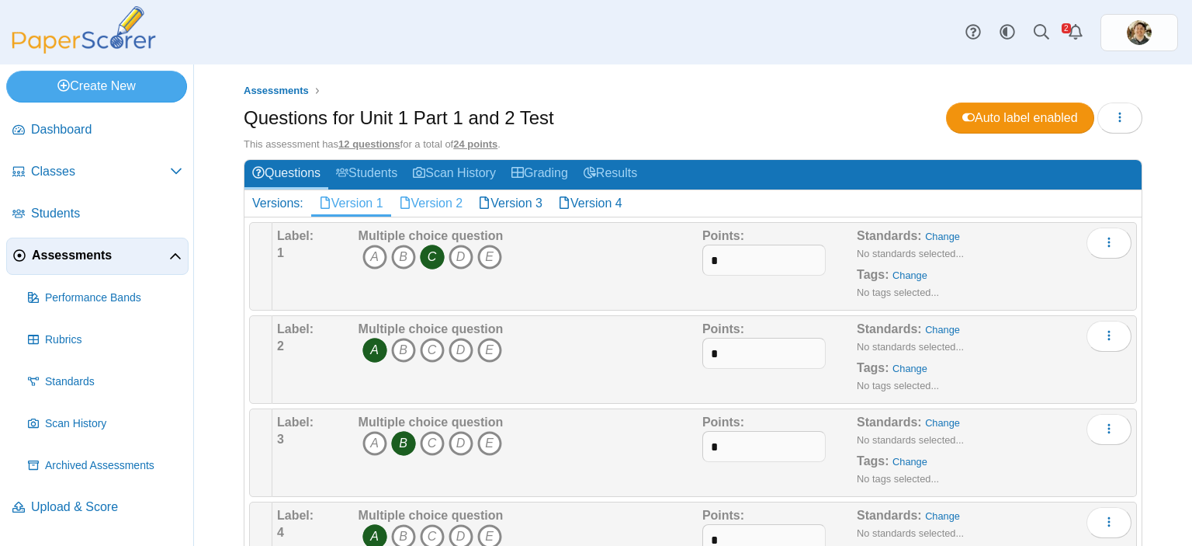
click at [444, 198] on link "Version 2" at bounding box center [431, 203] width 80 height 26
click at [507, 202] on link "Version 3" at bounding box center [510, 203] width 80 height 26
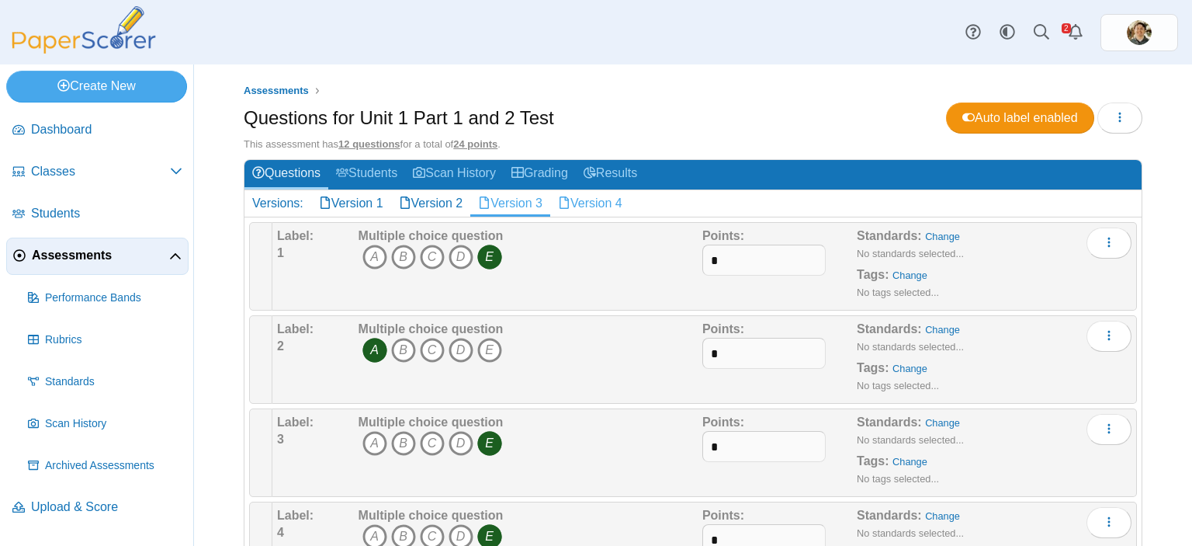
click at [603, 201] on link "Version 4" at bounding box center [590, 203] width 80 height 26
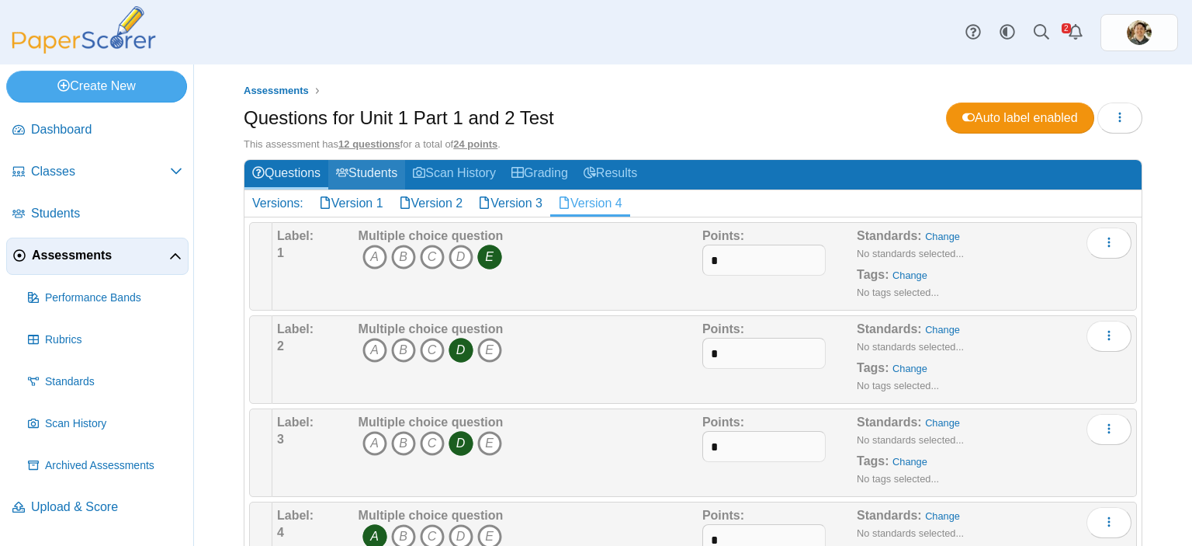
click at [377, 170] on link "Students" at bounding box center [366, 174] width 77 height 29
